Goal: Transaction & Acquisition: Purchase product/service

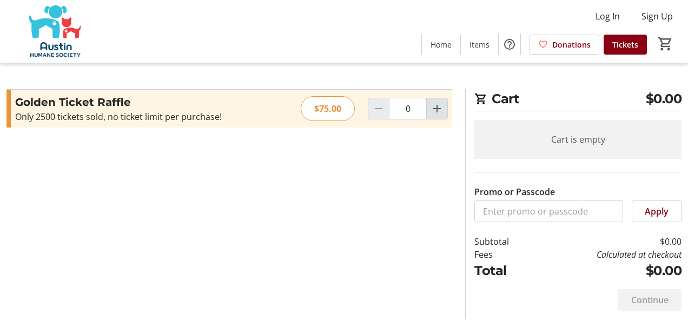
click at [443, 109] on mat-icon "Increment by one" at bounding box center [436, 108] width 13 height 13
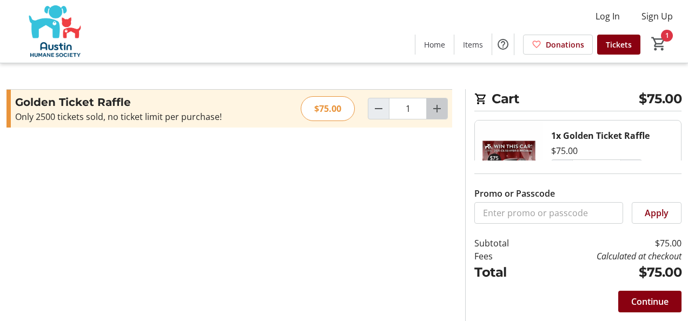
click at [436, 103] on mat-icon "Increment by one" at bounding box center [436, 108] width 13 height 13
click at [437, 104] on mat-icon "Increment by one" at bounding box center [436, 108] width 13 height 13
type input "3"
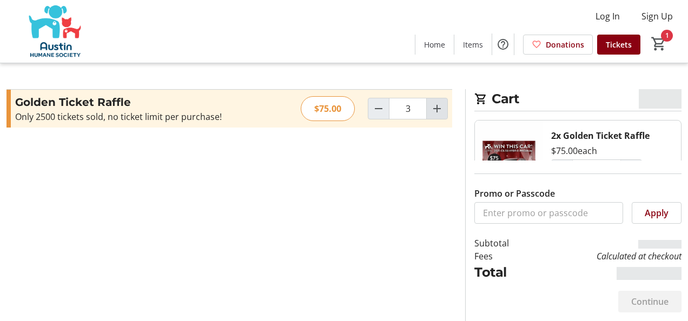
type input "3"
click at [437, 104] on mat-icon "Increment by one" at bounding box center [436, 108] width 13 height 13
type input "4"
click at [437, 104] on mat-icon "Increment by one" at bounding box center [436, 108] width 13 height 13
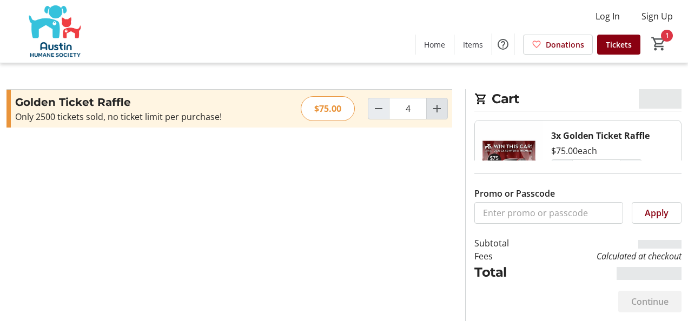
type input "5"
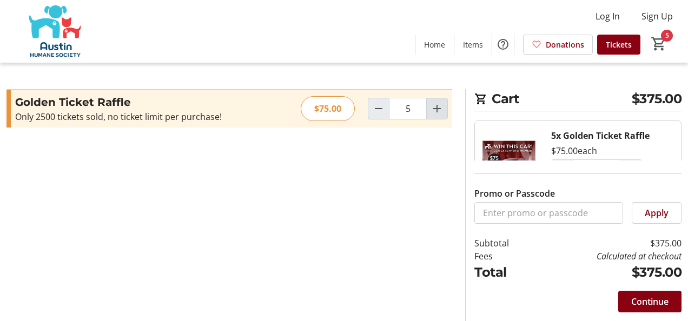
click at [436, 107] on mat-icon "Increment by one" at bounding box center [436, 108] width 13 height 13
type input "6"
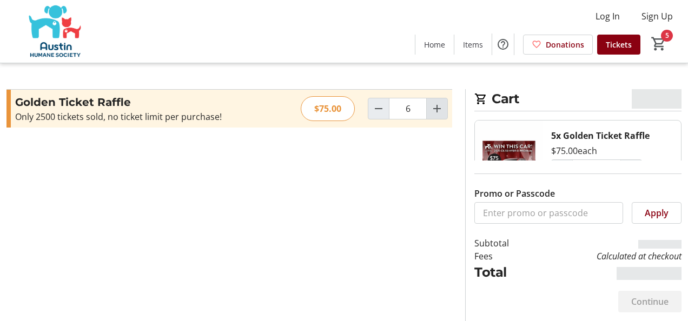
type input "6"
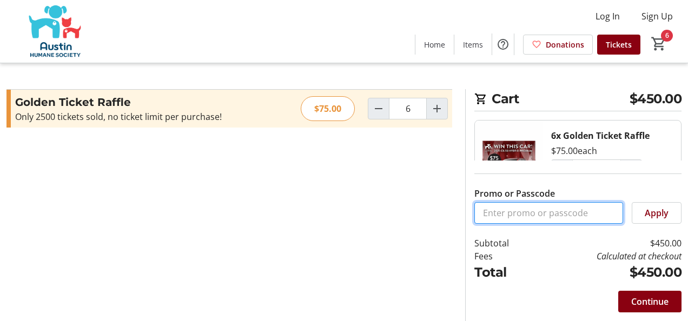
click at [603, 213] on input "Promo or Passcode" at bounding box center [548, 213] width 149 height 22
click at [650, 301] on span "Continue" at bounding box center [649, 301] width 37 height 13
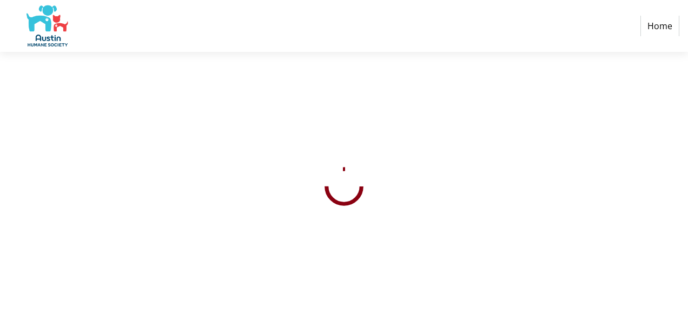
select select "US"
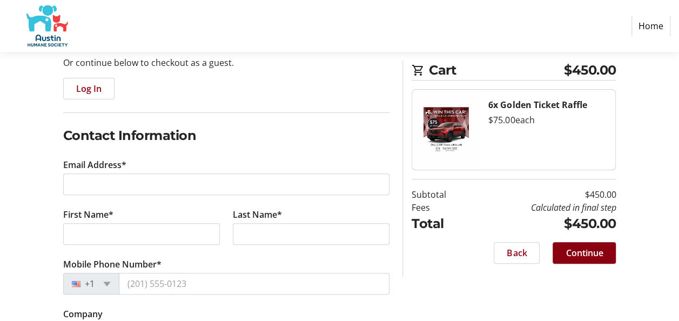
scroll to position [162, 0]
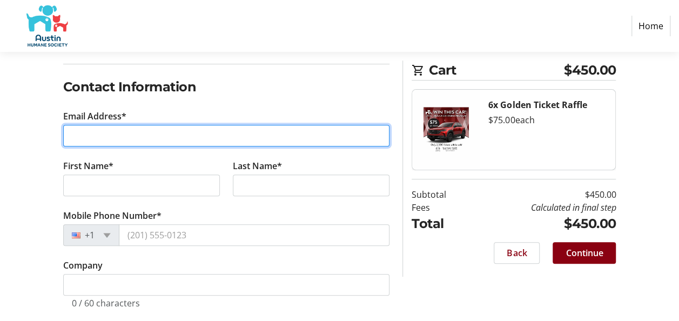
click at [135, 136] on input "Email Address*" at bounding box center [226, 136] width 327 height 22
type input "[EMAIL_ADDRESS][DOMAIN_NAME]"
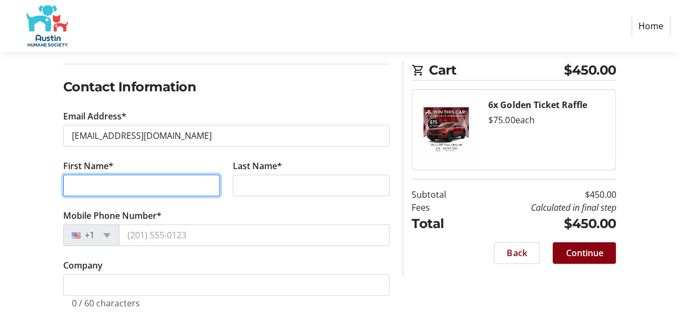
type input "[PERSON_NAME]"
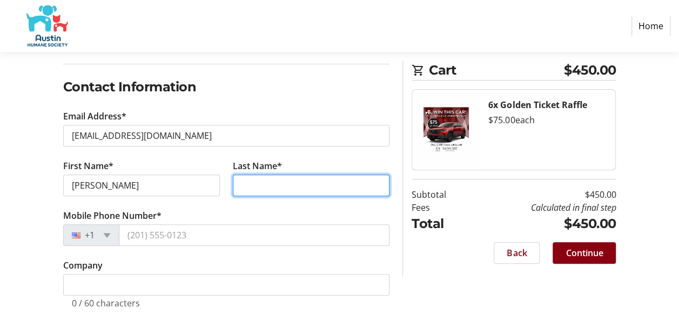
type input "[PERSON_NAME]"
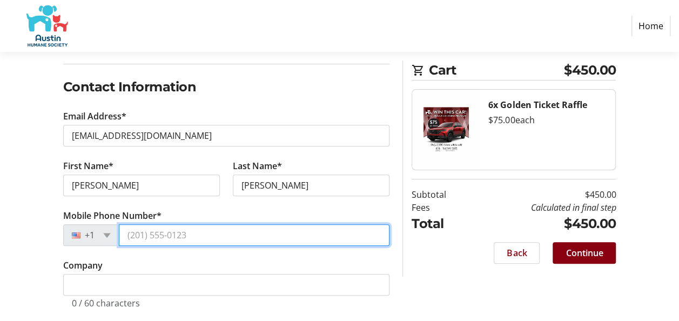
type input "[PHONE_NUMBER]"
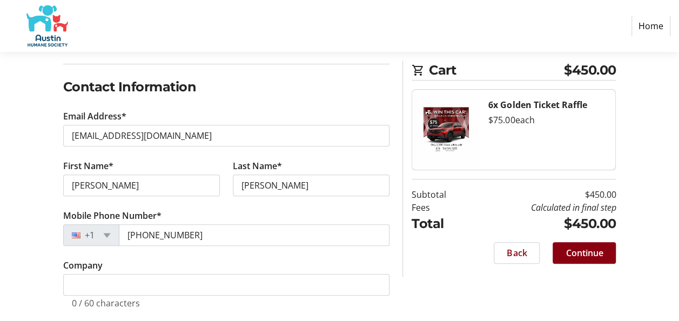
type input "78664"
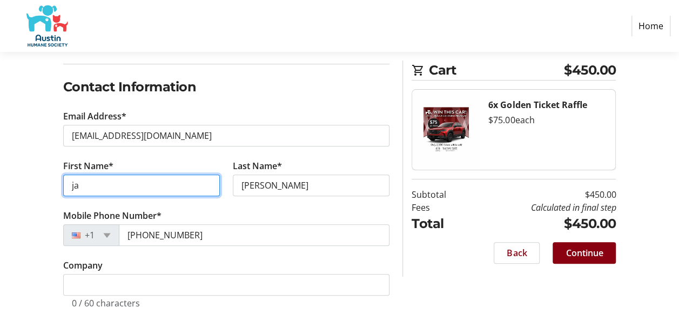
type input "j"
click at [103, 183] on input "R" at bounding box center [141, 186] width 157 height 22
type input "Rich"
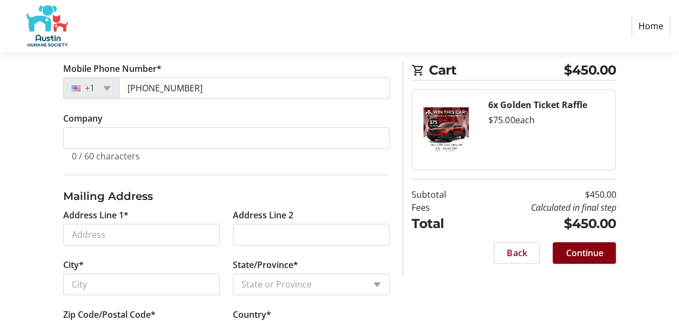
scroll to position [324, 0]
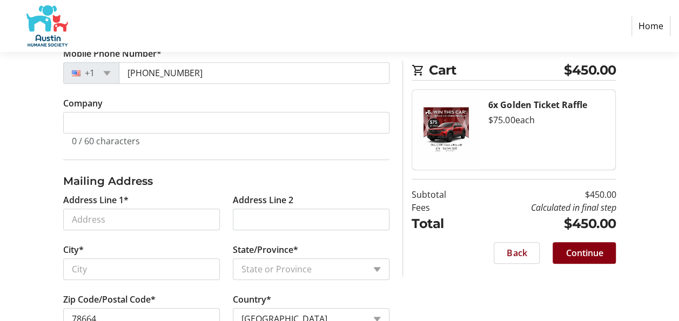
type input "[PERSON_NAME]"
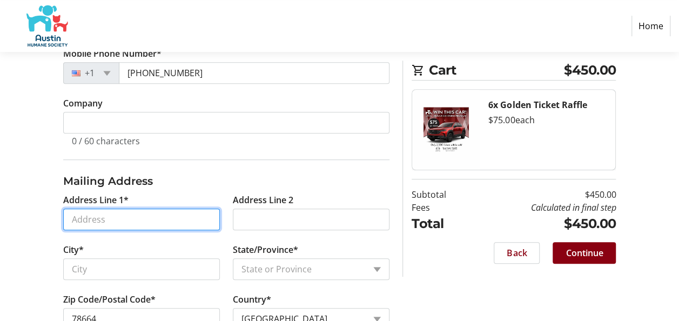
click at [187, 213] on input "Address Line 1*" at bounding box center [141, 220] width 157 height 22
type input "[STREET_ADDRESS]"
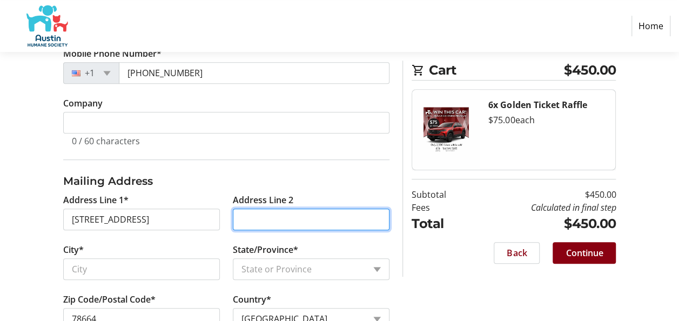
type input "[STREET_ADDRESS]"
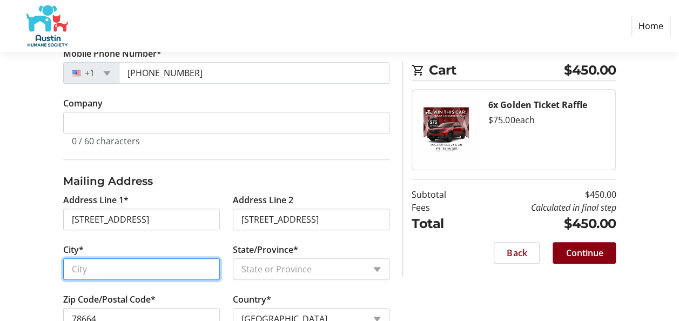
type input "Round Rock"
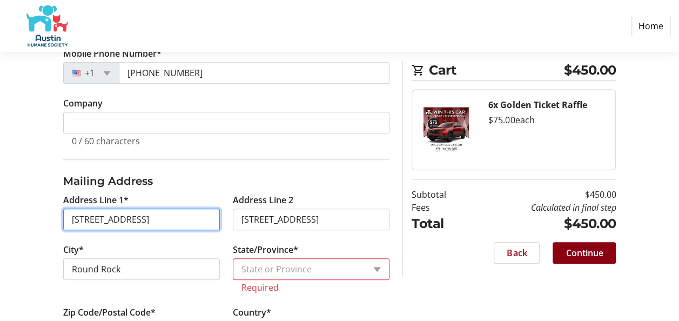
scroll to position [369, 0]
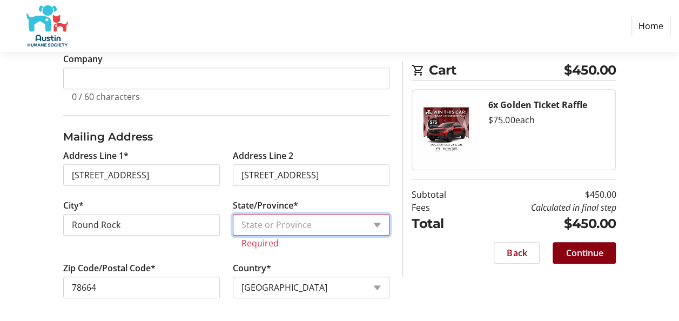
click at [377, 221] on select "State or Province State or [GEOGRAPHIC_DATA][US_STATE][GEOGRAPHIC_DATA] [US_STA…" at bounding box center [311, 225] width 157 height 22
select select "[GEOGRAPHIC_DATA]"
click at [233, 224] on select "State or Province State or [GEOGRAPHIC_DATA][US_STATE][GEOGRAPHIC_DATA] [US_STA…" at bounding box center [311, 225] width 157 height 22
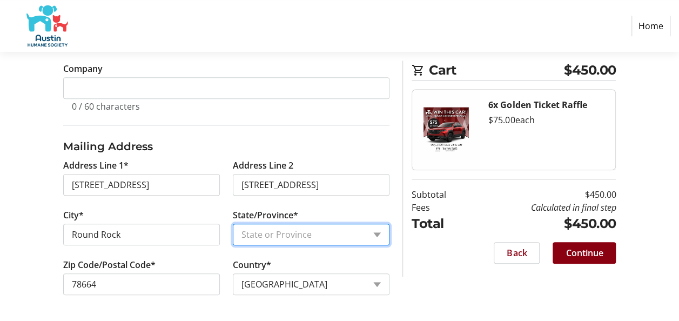
scroll to position [356, 0]
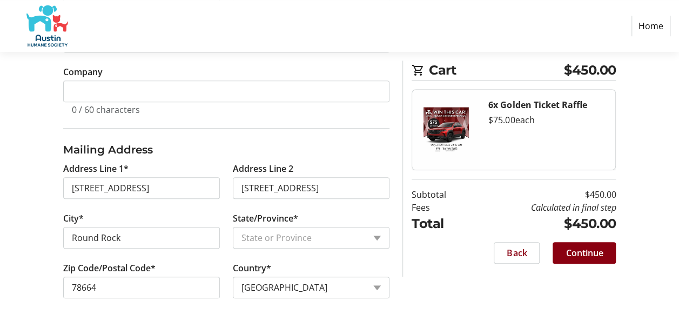
click at [437, 275] on section "Cart $450.00 6x Golden Ticket Raffle $75.00 each Subtotal $450.00 Fees Calculat…" at bounding box center [514, 169] width 204 height 216
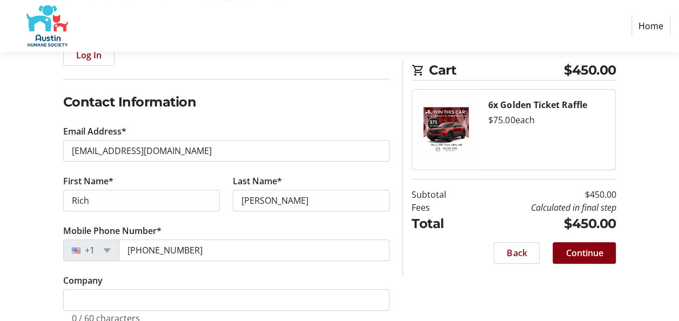
scroll to position [139, 0]
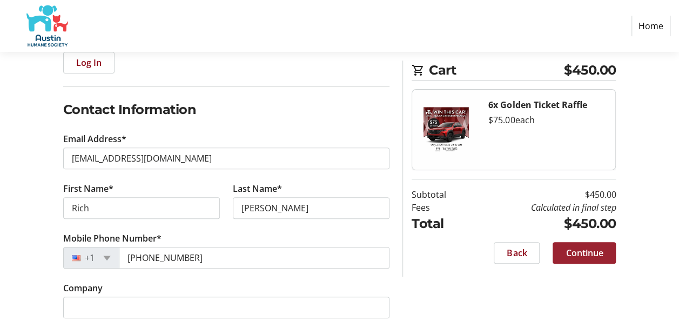
click at [580, 253] on span "Continue" at bounding box center [584, 252] width 37 height 13
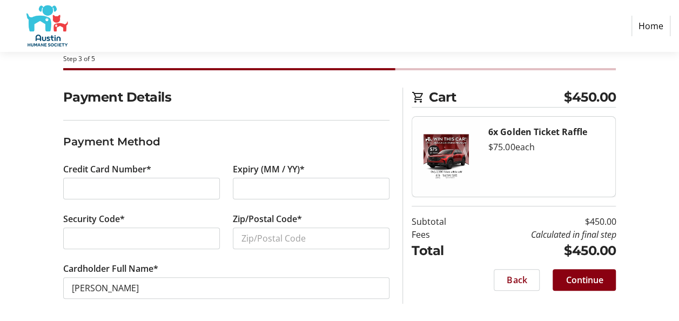
scroll to position [56, 0]
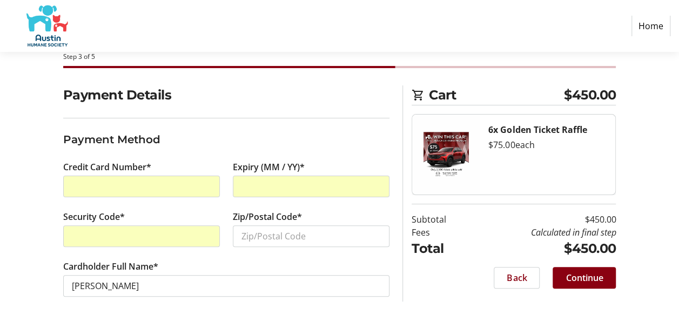
click at [448, 297] on section "Cart $450.00 6x Golden Ticket Raffle $75.00 each Subtotal $450.00 Fees Calculat…" at bounding box center [514, 193] width 204 height 216
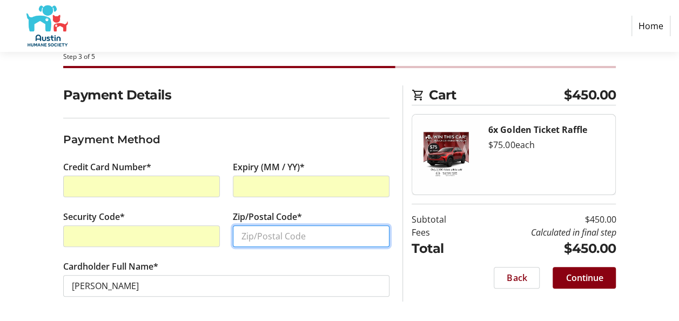
click at [330, 231] on input "Zip/Postal Code*" at bounding box center [311, 236] width 157 height 22
type input "8"
type input "78664"
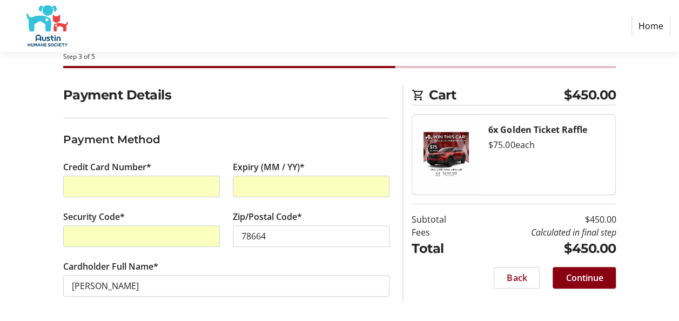
click at [450, 292] on section "Cart $450.00 6x Golden Ticket Raffle $75.00 each Subtotal $450.00 Fees Calculat…" at bounding box center [514, 193] width 204 height 216
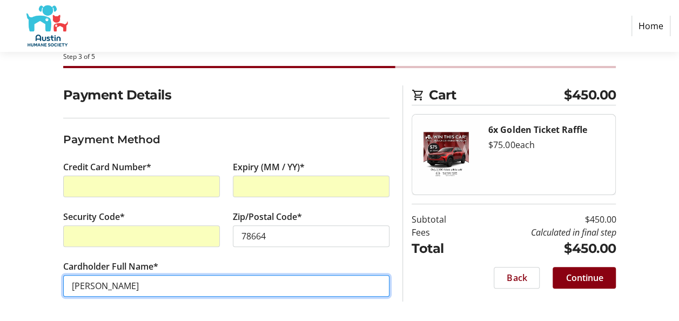
click at [89, 284] on input "[PERSON_NAME]" at bounding box center [226, 286] width 327 height 22
click at [70, 283] on input "R [PERSON_NAME]" at bounding box center [226, 286] width 327 height 22
type input "[PERSON_NAME]"
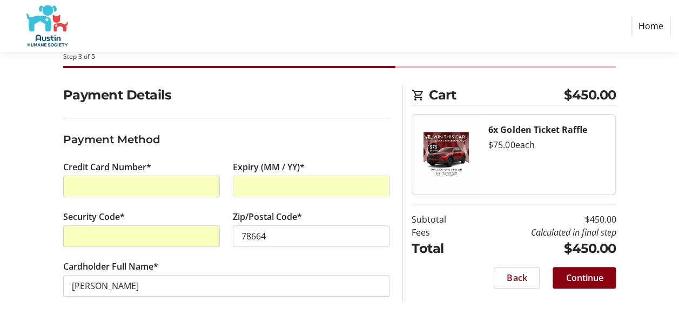
click at [353, 310] on section "Payment Details Payment Method Credit Card Number* Expiry (MM / YY)* Security C…" at bounding box center [226, 203] width 327 height 237
click at [590, 275] on span "Continue" at bounding box center [584, 277] width 37 height 13
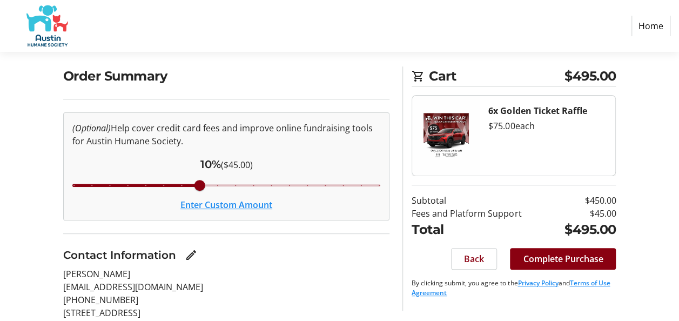
scroll to position [54, 0]
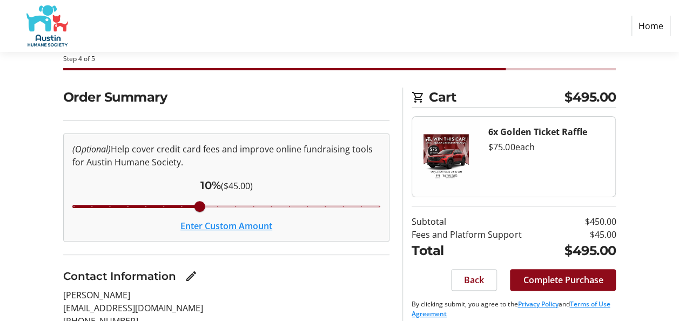
click at [554, 278] on span "Complete Purchase" at bounding box center [563, 280] width 80 height 13
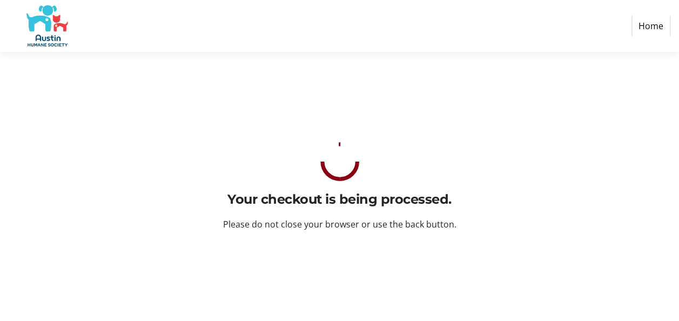
scroll to position [0, 0]
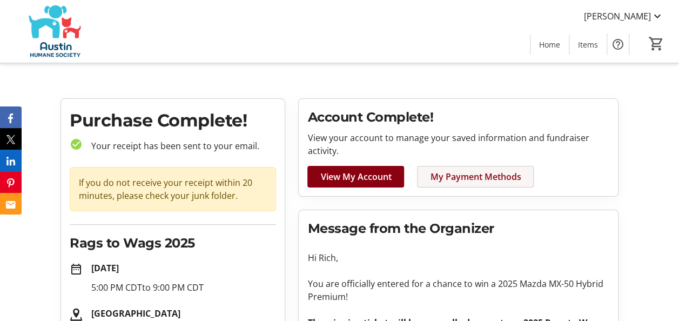
click at [464, 174] on span "My Payment Methods" at bounding box center [475, 176] width 91 height 13
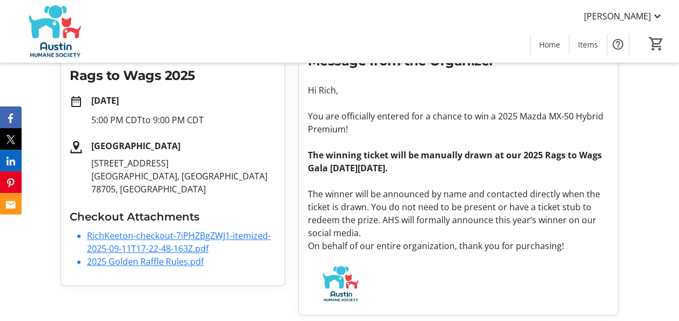
scroll to position [170, 0]
